Goal: Task Accomplishment & Management: Use online tool/utility

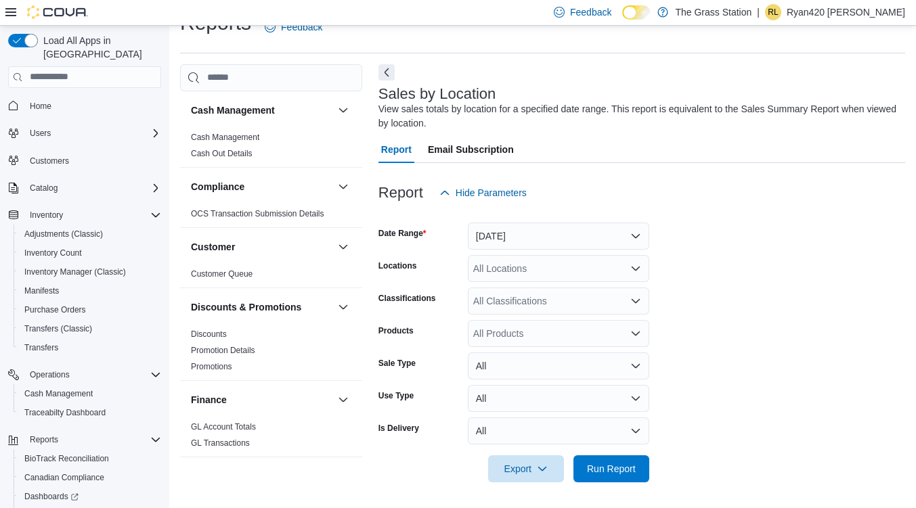
scroll to position [28, 0]
click at [534, 239] on button "[DATE]" at bounding box center [558, 235] width 181 height 27
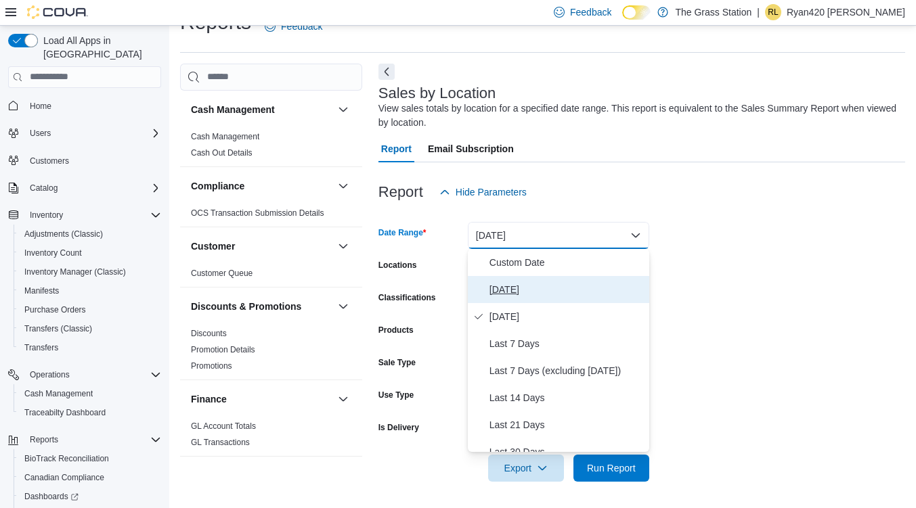
click at [515, 292] on span "[DATE]" at bounding box center [566, 290] width 154 height 16
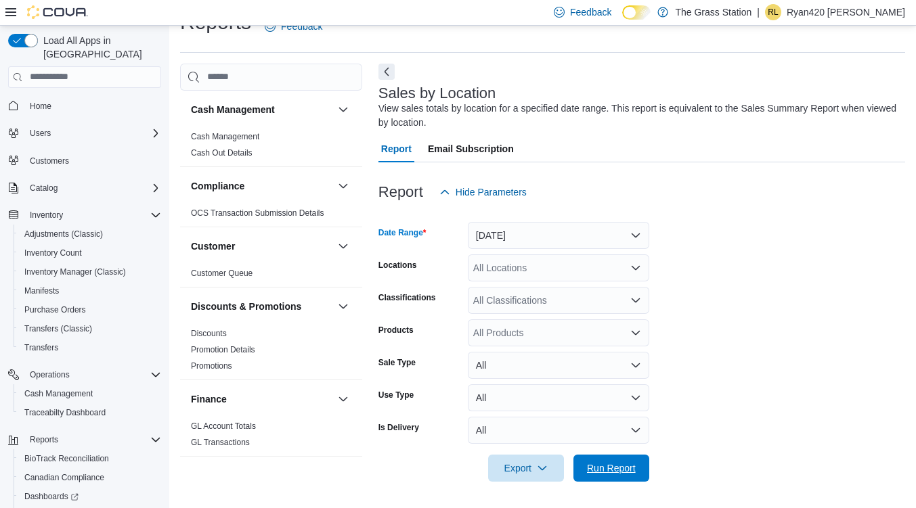
click at [606, 470] on span "Run Report" at bounding box center [611, 469] width 49 height 14
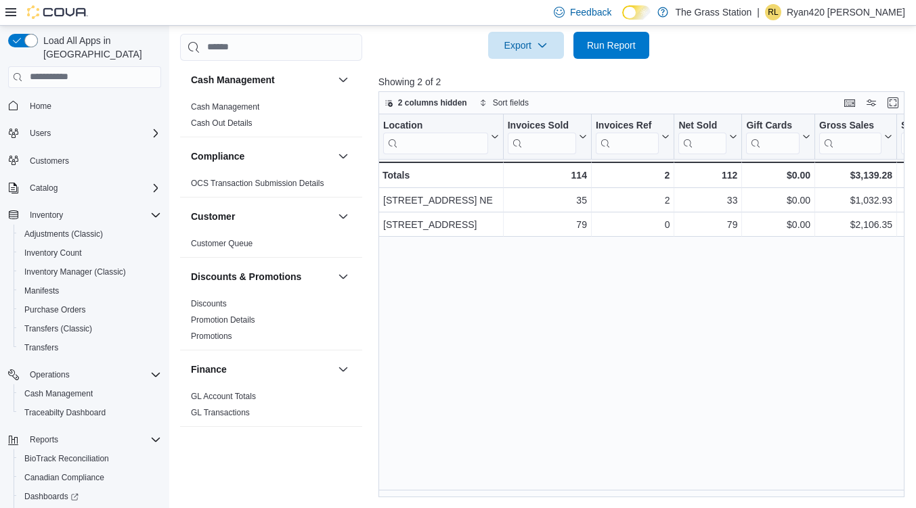
drag, startPoint x: 658, startPoint y: 44, endPoint x: 622, endPoint y: 50, distance: 36.4
click at [622, 50] on span "Run Report" at bounding box center [611, 46] width 49 height 14
drag, startPoint x: 483, startPoint y: 498, endPoint x: 571, endPoint y: 487, distance: 87.9
click at [571, 487] on div "Reports Feedback Cash Management Cash Management Cash Out Details Compliance OC…" at bounding box center [544, 42] width 751 height 934
